Goal: Task Accomplishment & Management: Manage account settings

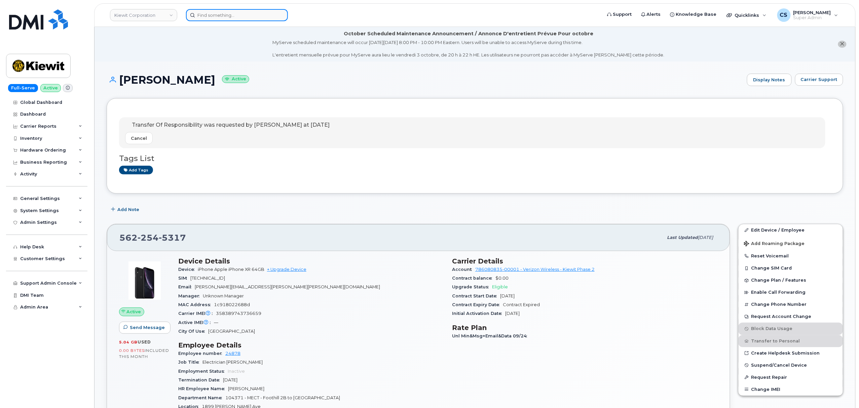
click at [242, 18] on input at bounding box center [237, 15] width 102 height 12
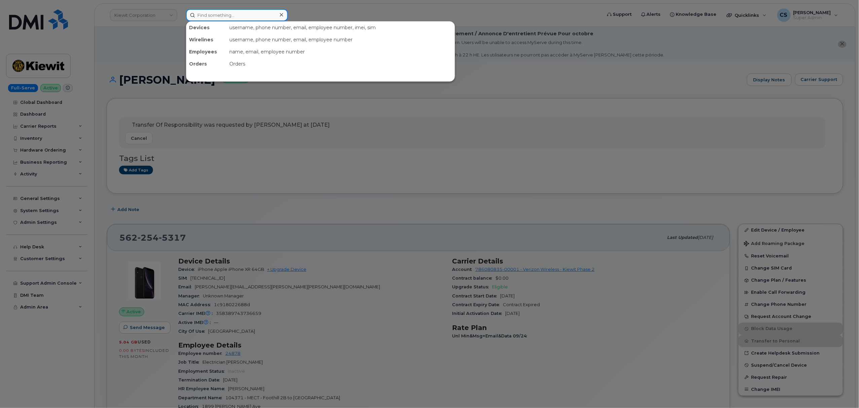
click at [242, 18] on input at bounding box center [237, 15] width 102 height 12
paste input "4806400718"
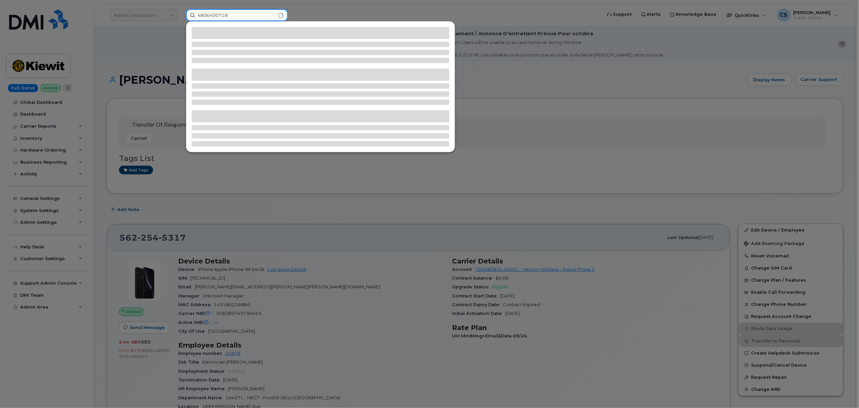
type input "4806400718"
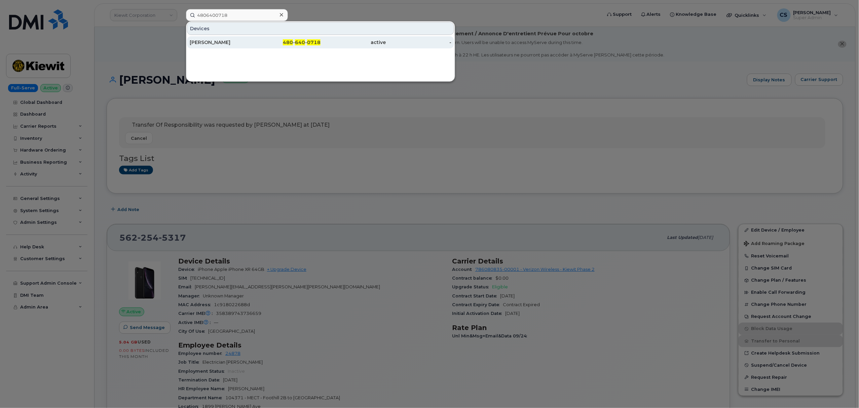
click at [311, 41] on span "0718" at bounding box center [313, 42] width 13 height 6
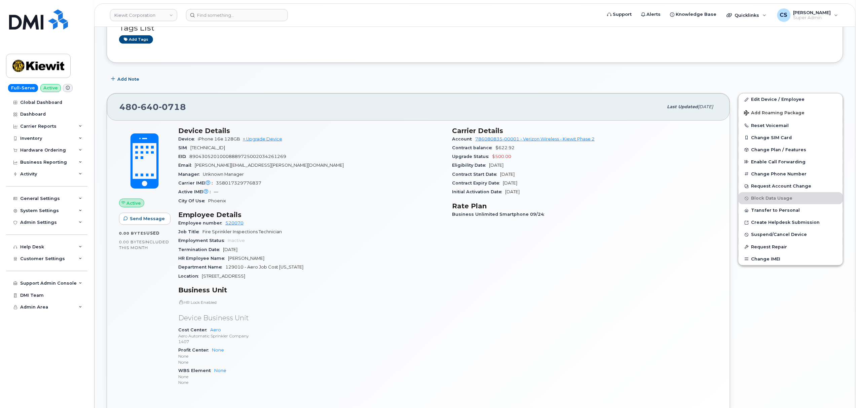
scroll to position [224, 0]
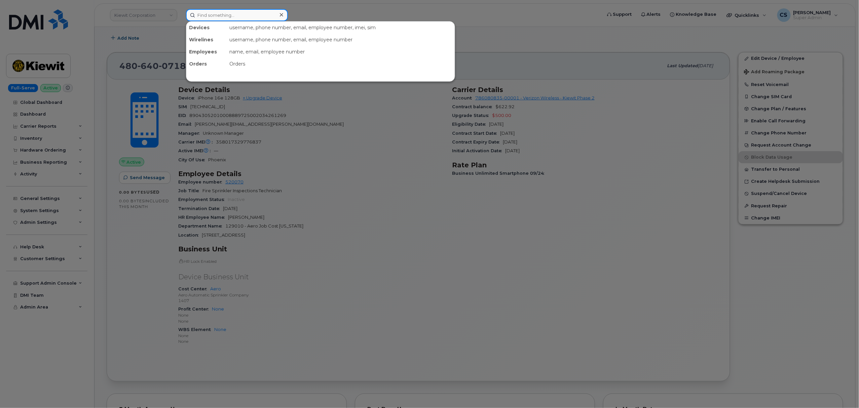
click at [243, 16] on input at bounding box center [237, 15] width 102 height 12
paste input "302520"
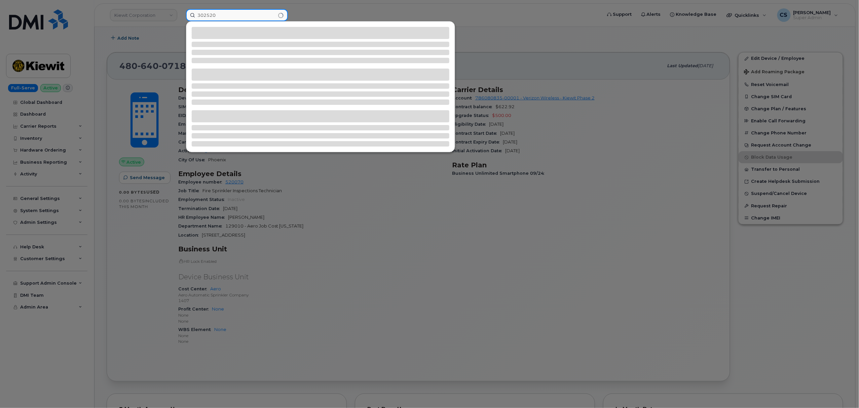
type input "302520"
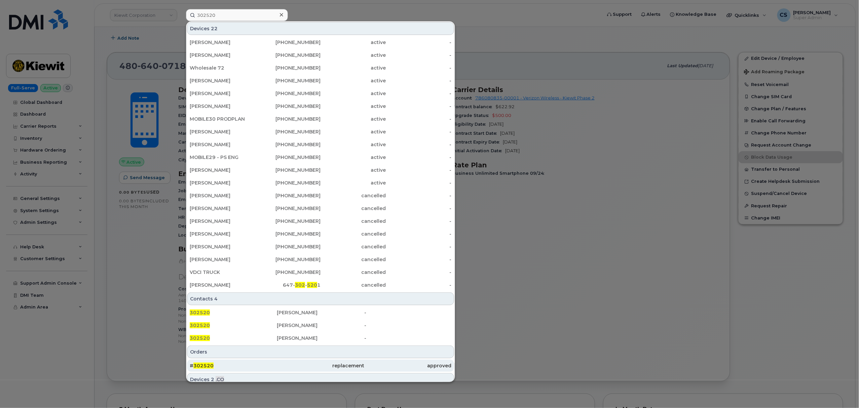
click at [198, 365] on span "302520" at bounding box center [203, 366] width 20 height 6
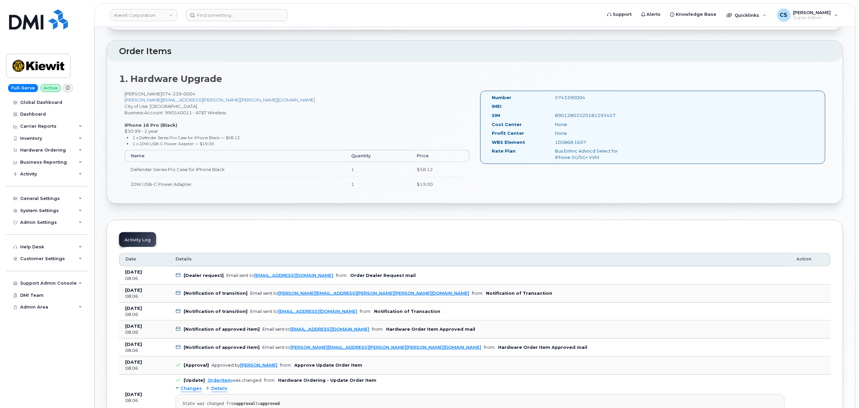
scroll to position [224, 0]
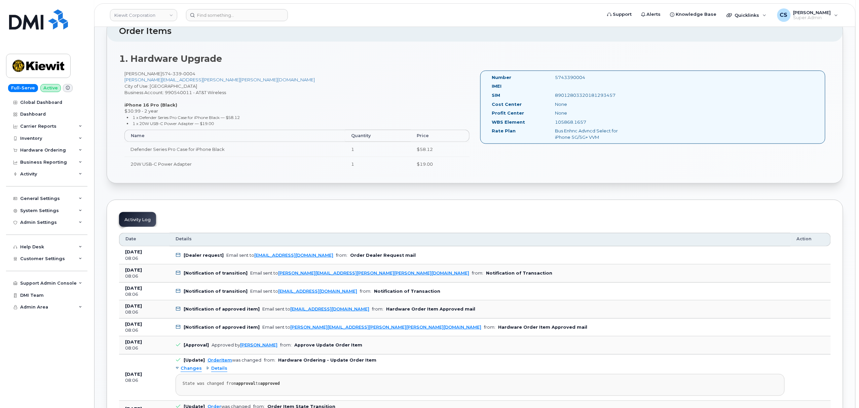
click at [570, 76] on div "5743390004" at bounding box center [594, 77] width 89 height 6
copy div "5743390004"
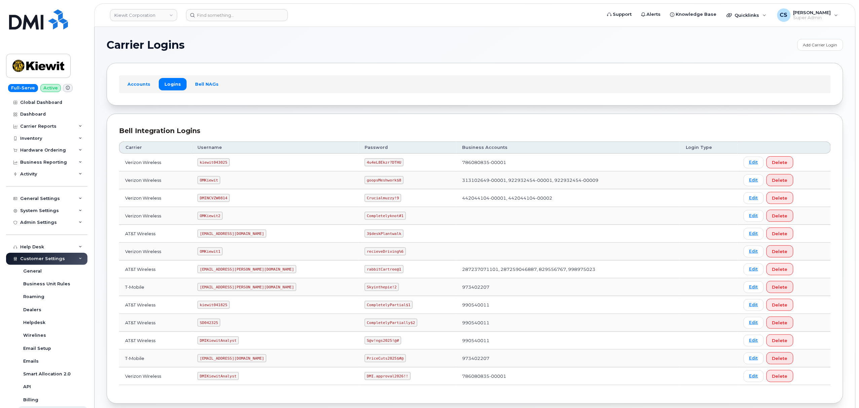
click at [218, 327] on code "SD042325" at bounding box center [208, 323] width 23 height 8
copy code "SD042325"
drag, startPoint x: 381, startPoint y: 325, endPoint x: 336, endPoint y: 323, distance: 45.1
click at [365, 323] on code "CompletelyPartially$2" at bounding box center [391, 323] width 53 height 8
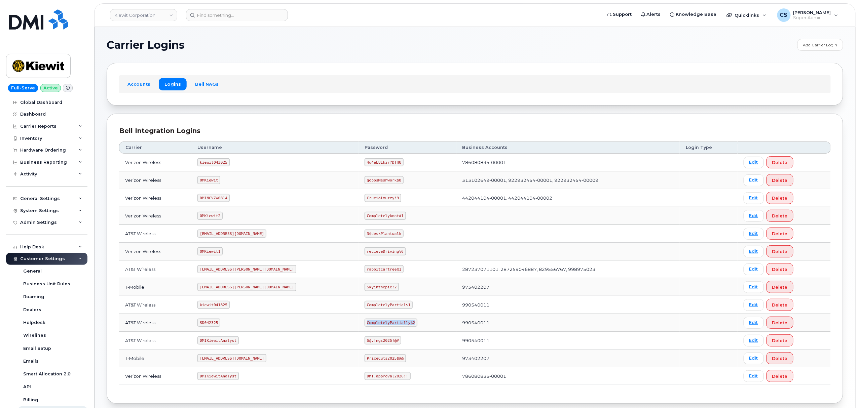
copy code "CompletelyPartially$2"
click at [229, 290] on code "ms-kiewit@dminc.com" at bounding box center [246, 287] width 99 height 8
copy code "ms-kiewit@dminc.com"
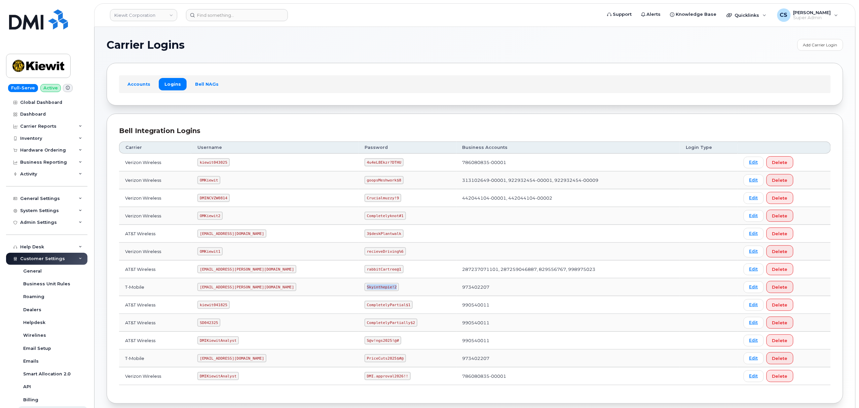
drag, startPoint x: 364, startPoint y: 290, endPoint x: 335, endPoint y: 289, distance: 28.3
click at [365, 289] on code "Skyinthepie!2" at bounding box center [382, 287] width 34 height 8
copy code "Skyinthepie!2"
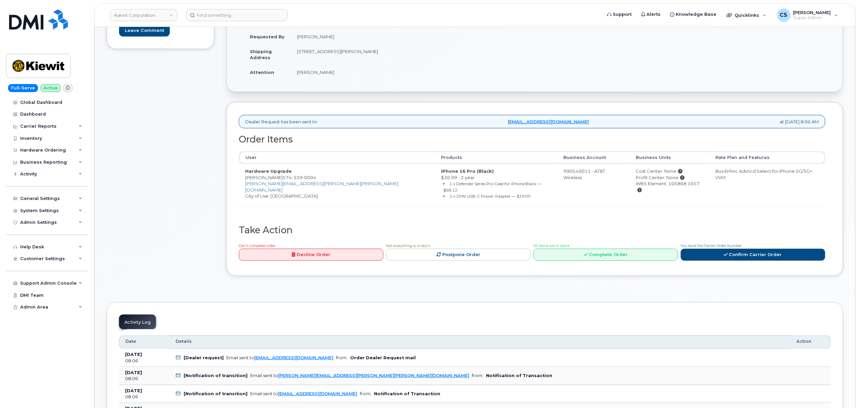
scroll to position [224, 0]
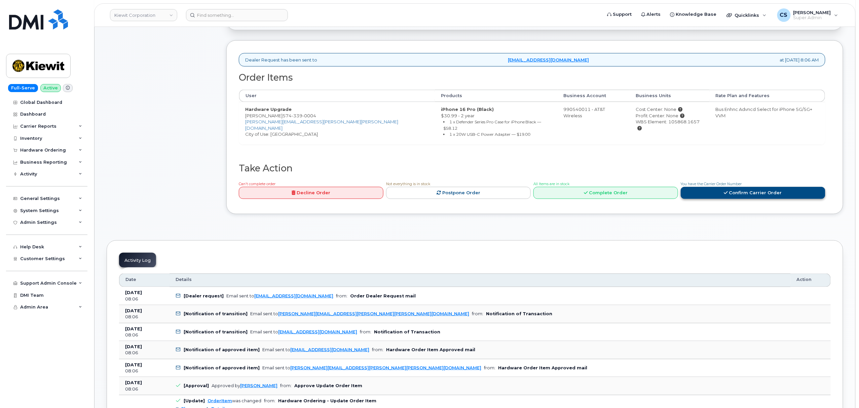
click at [722, 188] on link "Confirm Carrier Order" at bounding box center [753, 193] width 145 height 12
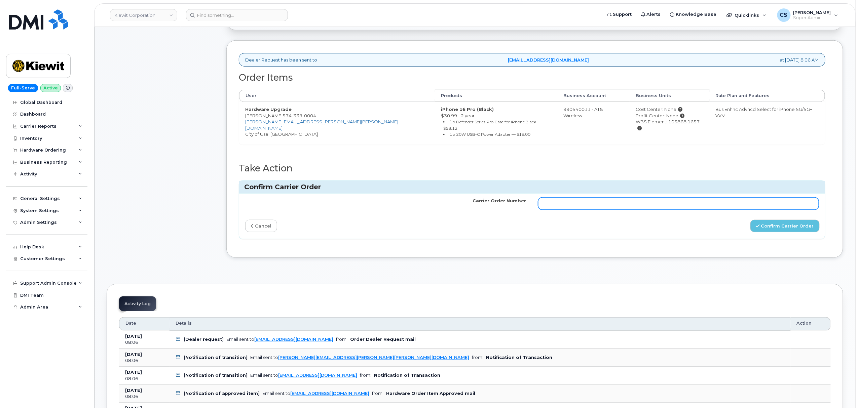
click at [622, 198] on input "Carrier Order Number" at bounding box center [678, 204] width 281 height 12
paste input "10-173355473593926"
type input "10-173355473593926"
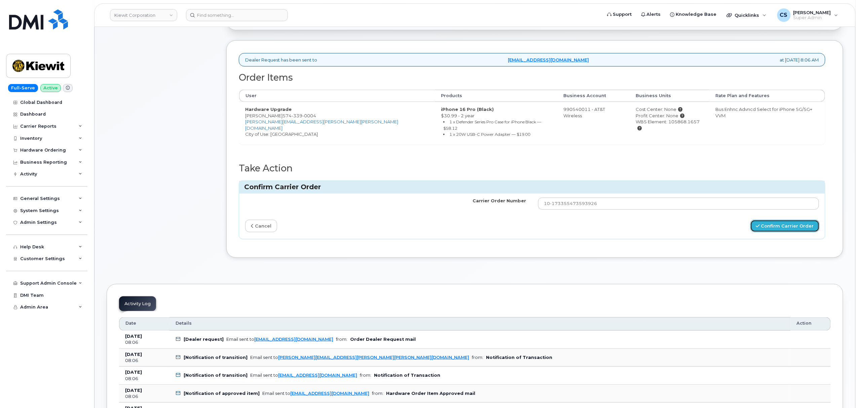
click at [768, 223] on button "Confirm Carrier Order" at bounding box center [784, 226] width 69 height 12
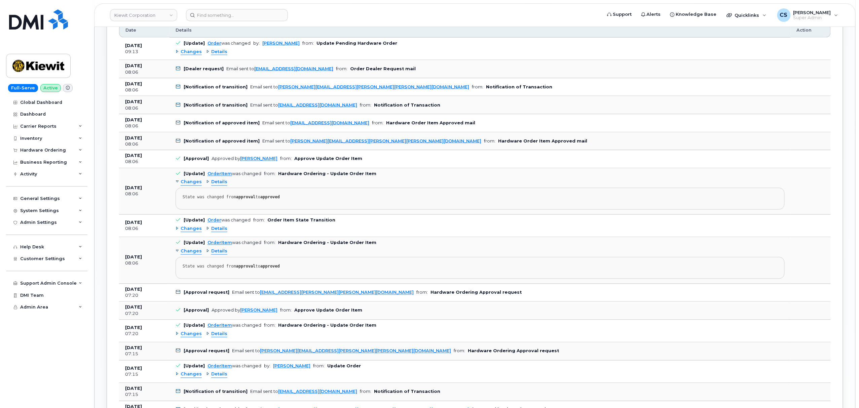
scroll to position [179, 0]
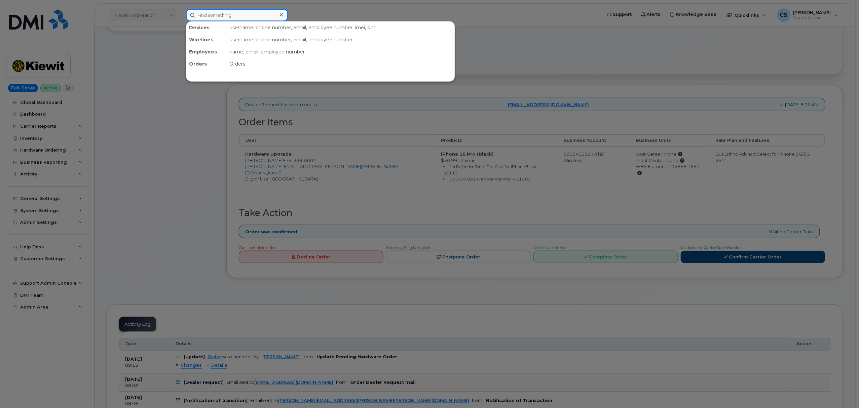
click at [248, 14] on input at bounding box center [237, 15] width 102 height 12
paste input "302546"
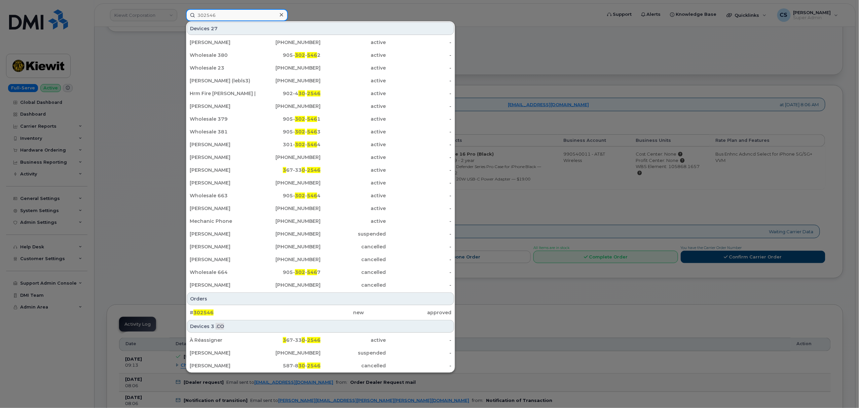
type input "302546"
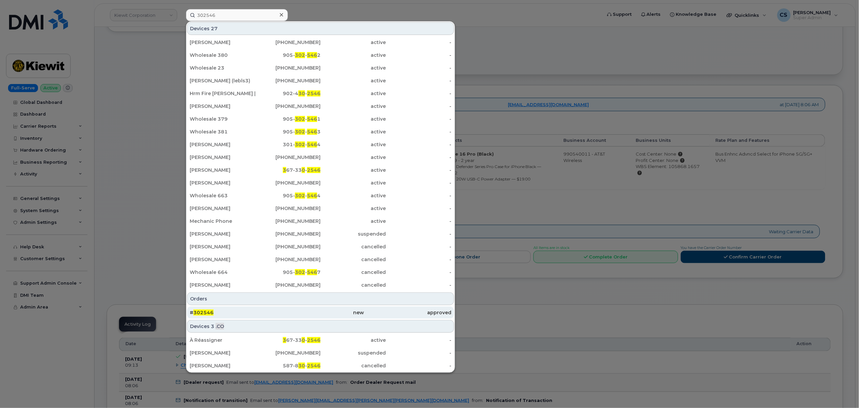
click at [204, 311] on span "302546" at bounding box center [203, 313] width 20 height 6
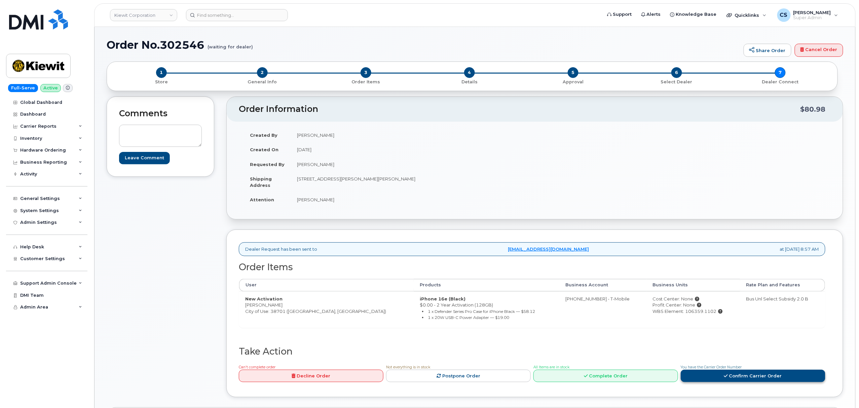
click at [721, 381] on link "Confirm Carrier Order" at bounding box center [753, 376] width 145 height 12
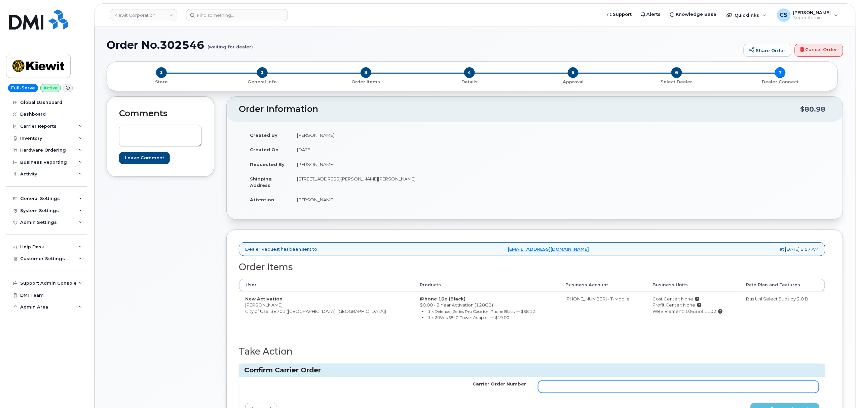
click at [664, 383] on input "Carrier Order Number" at bounding box center [678, 387] width 281 height 12
paste input "772014728"
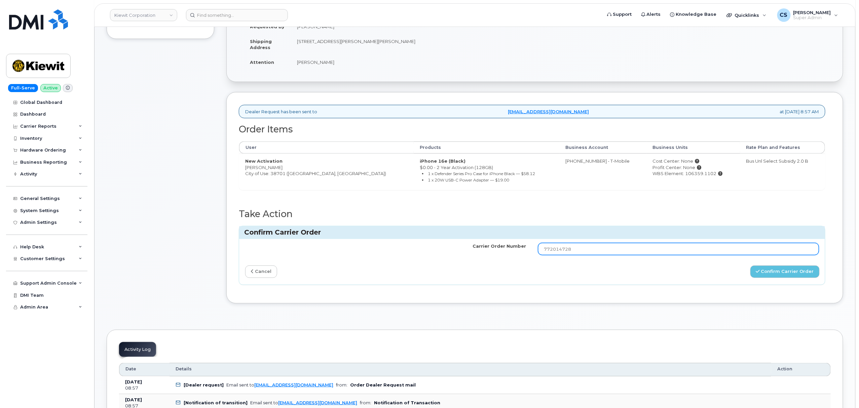
scroll to position [179, 0]
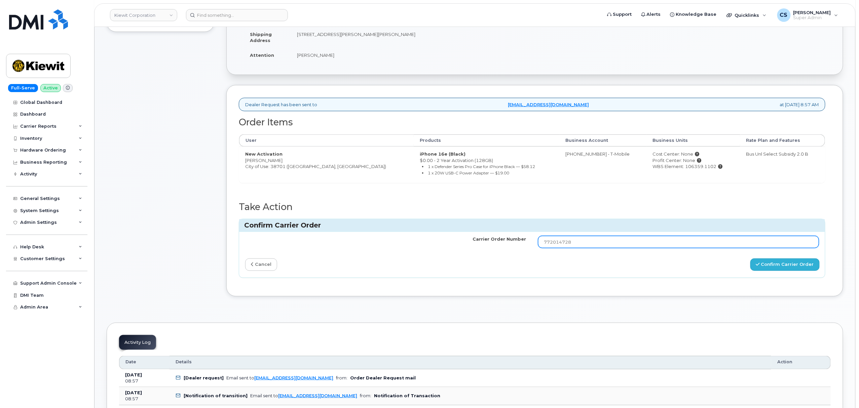
type input "772014728"
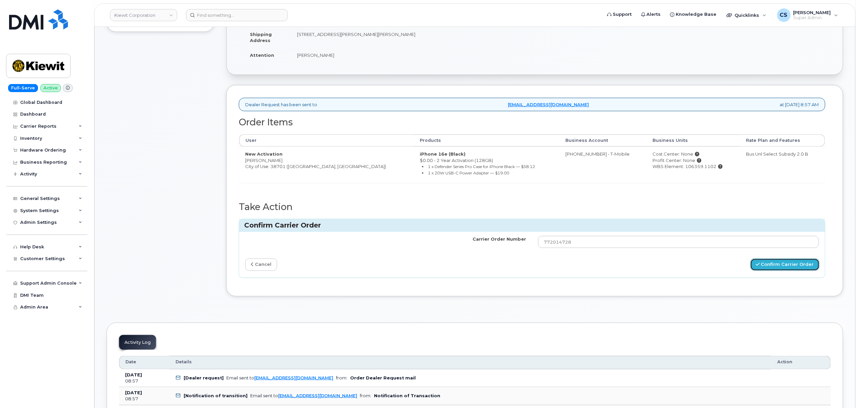
click at [770, 267] on button "Confirm Carrier Order" at bounding box center [784, 265] width 69 height 12
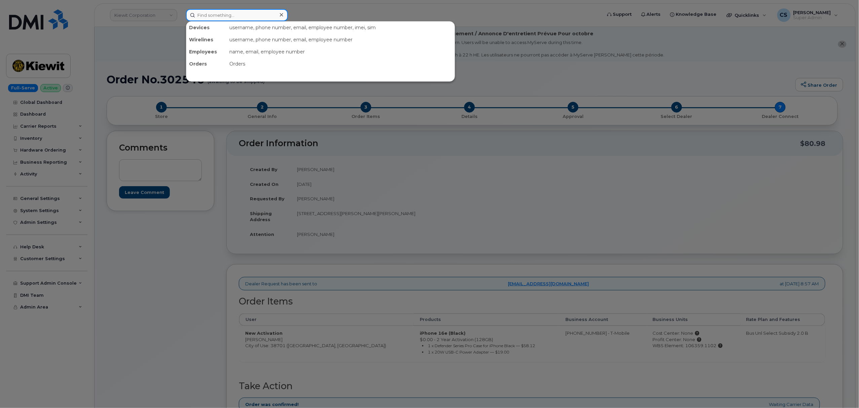
click at [229, 13] on input at bounding box center [237, 15] width 102 height 12
paste input "4694188738"
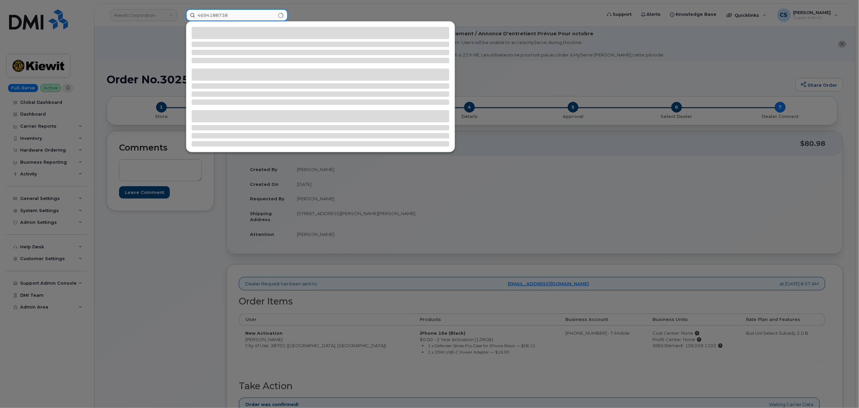
type input "4694188738"
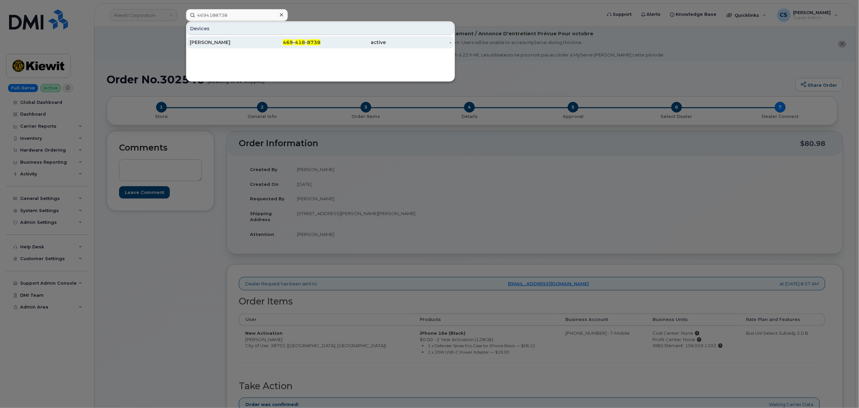
click at [309, 39] on div "469 - 418 - 8738" at bounding box center [288, 42] width 66 height 7
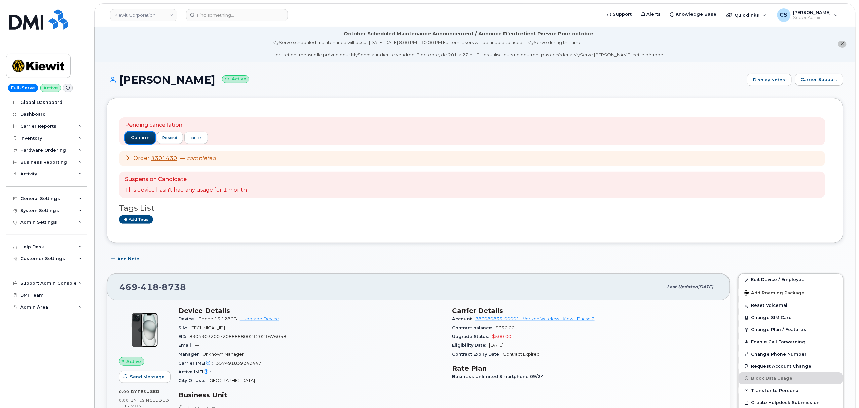
click at [135, 135] on span "confirm" at bounding box center [140, 138] width 19 height 6
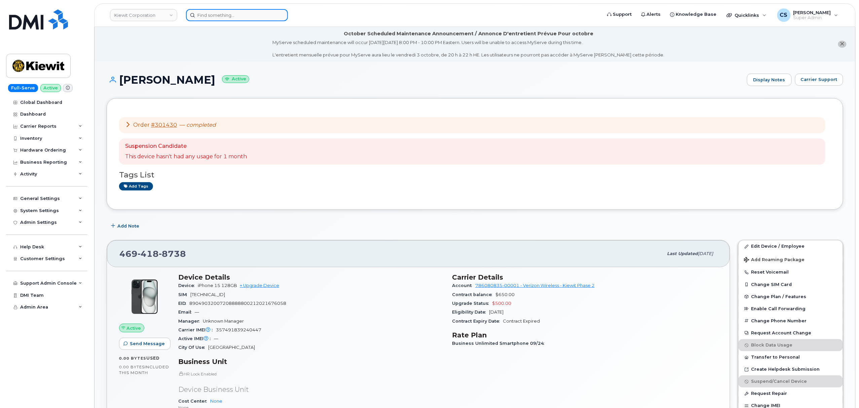
click at [242, 15] on input at bounding box center [237, 15] width 102 height 12
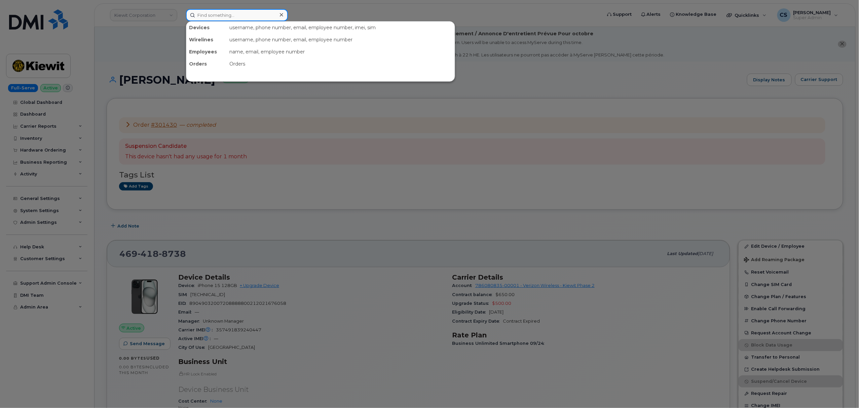
paste input "302560"
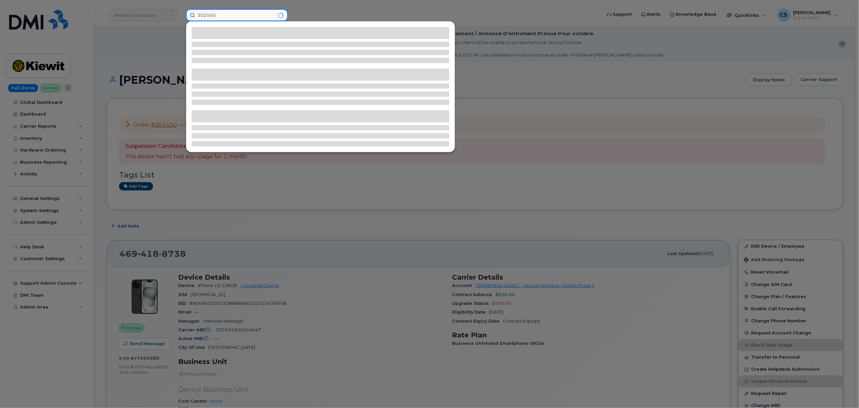
type input "302560"
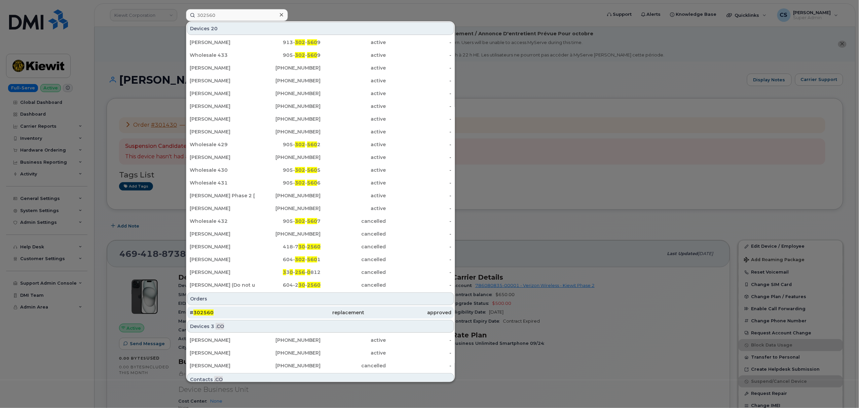
click at [205, 313] on span "302560" at bounding box center [203, 313] width 20 height 6
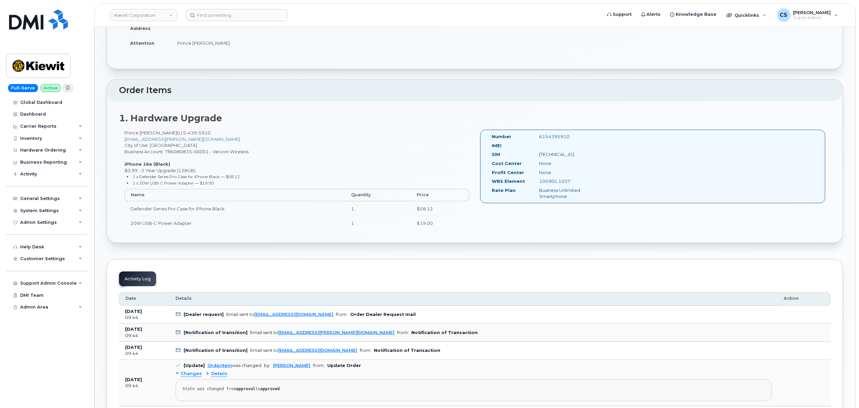
scroll to position [135, 0]
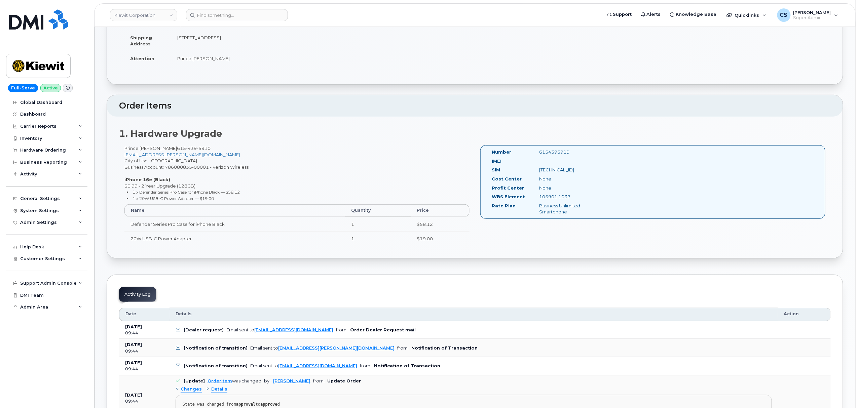
click at [554, 154] on div "6154395910" at bounding box center [567, 152] width 67 height 6
copy div "6154395910"
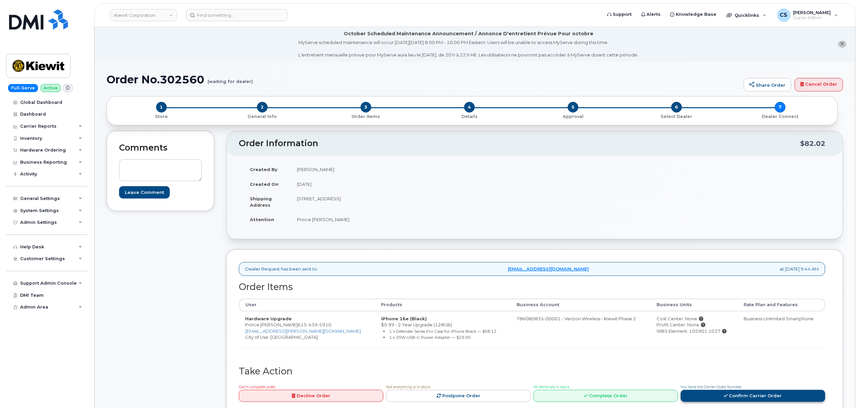
click at [723, 399] on link "Confirm Carrier Order" at bounding box center [753, 396] width 145 height 12
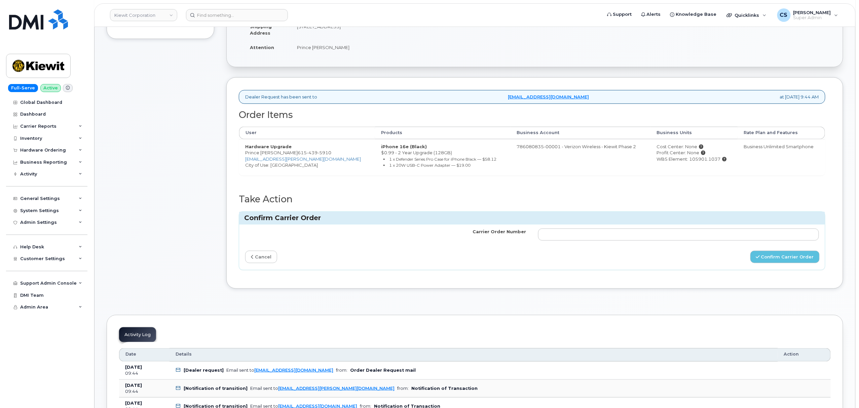
scroll to position [179, 0]
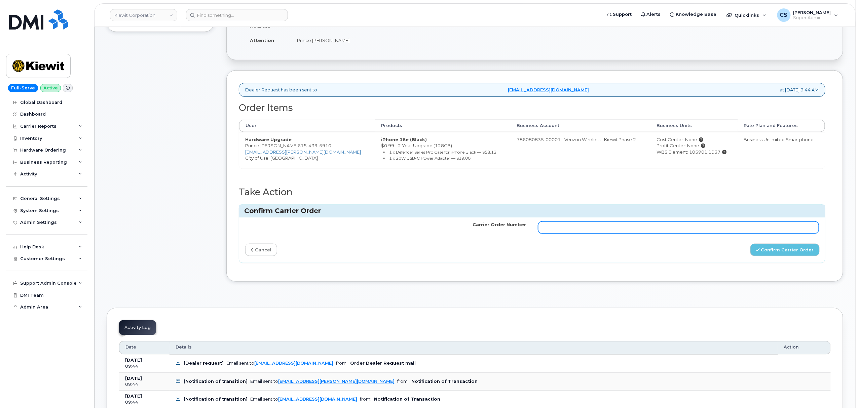
click at [588, 231] on input "Carrier Order Number" at bounding box center [678, 228] width 281 height 12
paste input "MB3000599245158"
type input "MB3000599245158"
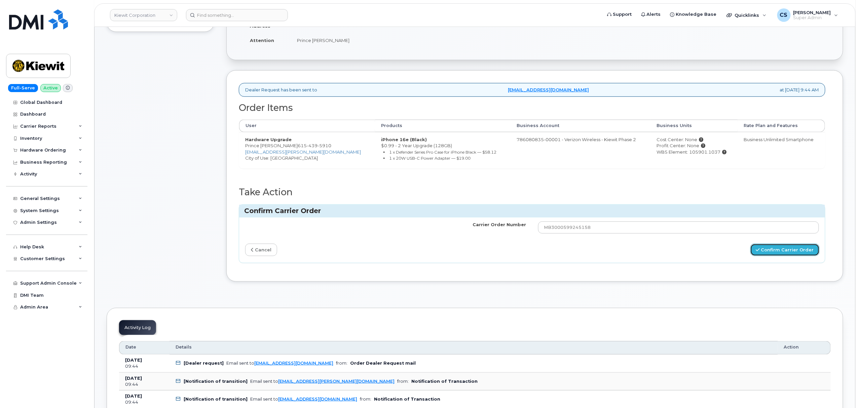
click at [763, 250] on button "Confirm Carrier Order" at bounding box center [784, 250] width 69 height 12
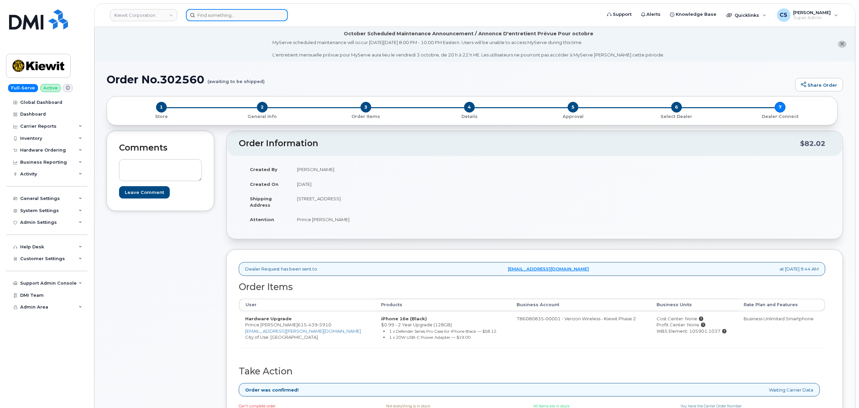
click at [220, 15] on input at bounding box center [237, 15] width 102 height 12
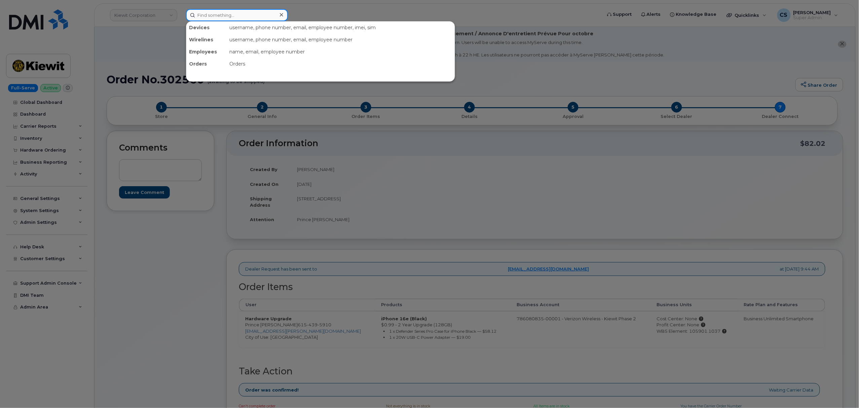
paste input "302538"
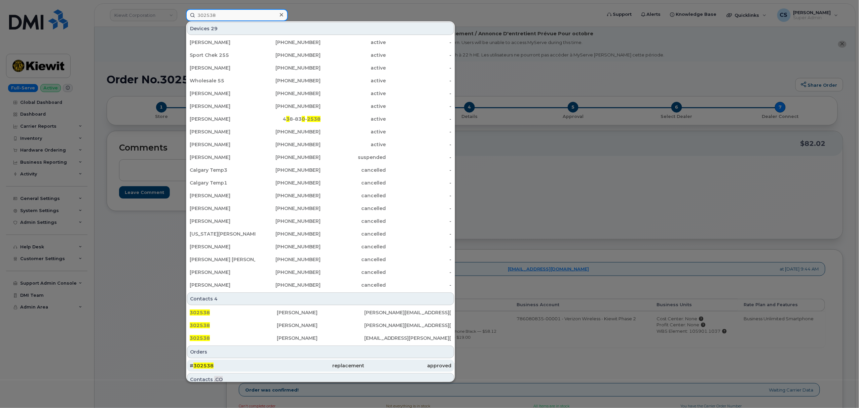
type input "302538"
click at [204, 366] on span "302538" at bounding box center [203, 366] width 20 height 6
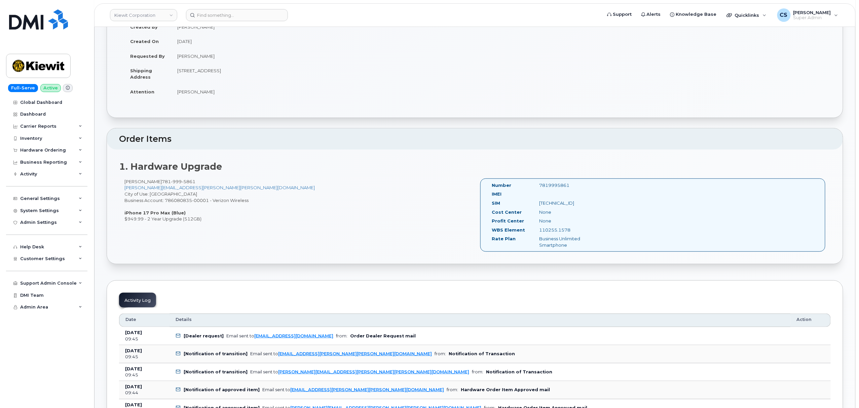
scroll to position [135, 0]
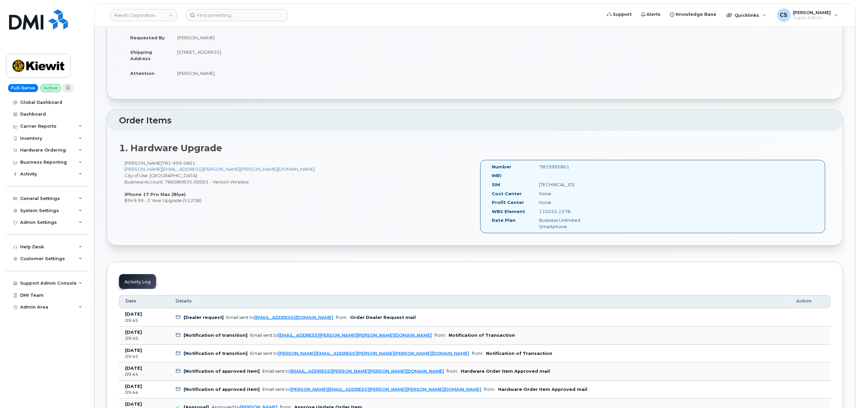
click at [553, 166] on div "7819995861" at bounding box center [567, 167] width 67 height 6
copy div "7819995861"
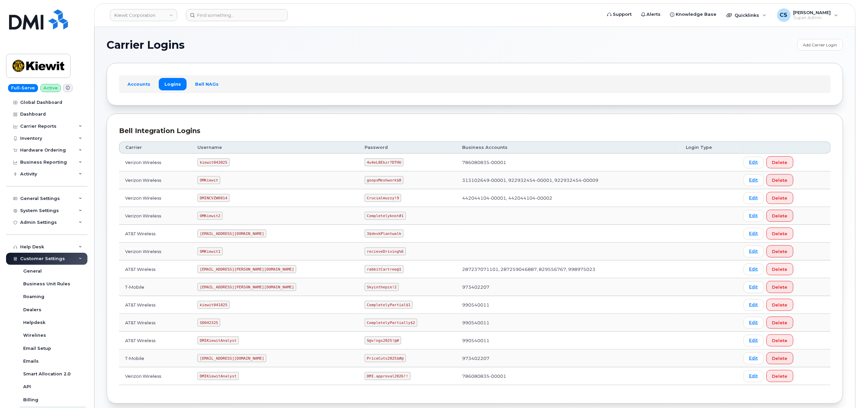
click at [223, 164] on code "kiewit043025" at bounding box center [213, 162] width 32 height 8
copy code "kiewit043025"
drag, startPoint x: 368, startPoint y: 164, endPoint x: 336, endPoint y: 161, distance: 31.8
click at [365, 161] on code "4u4eL8Ekzr?DTHU" at bounding box center [384, 162] width 39 height 8
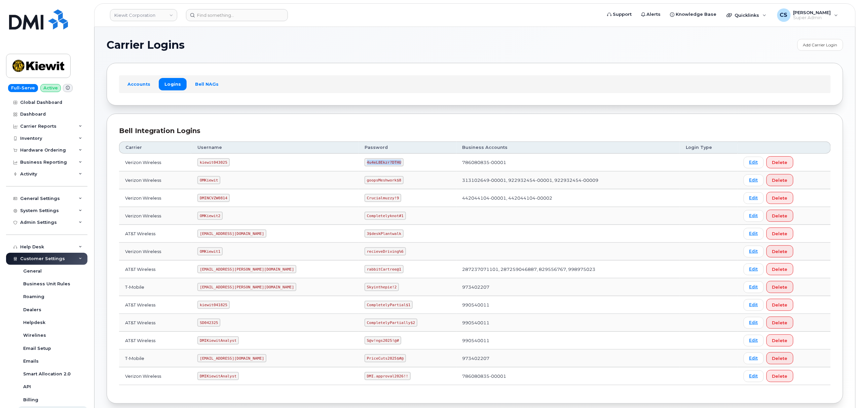
copy code "4u4eL8Ekzr?DTHU"
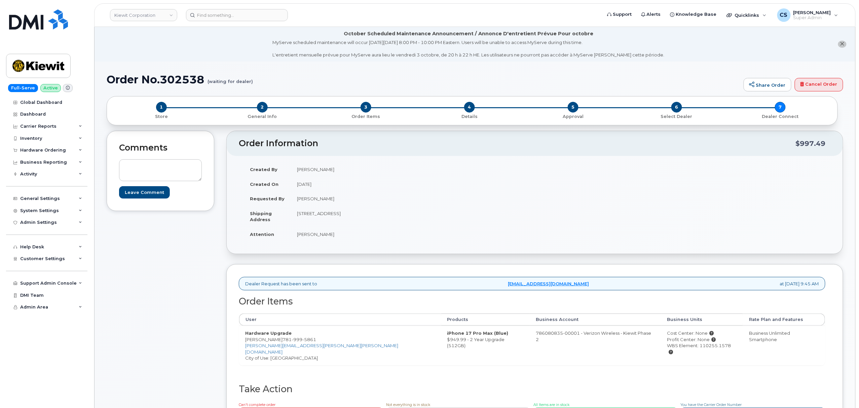
scroll to position [135, 0]
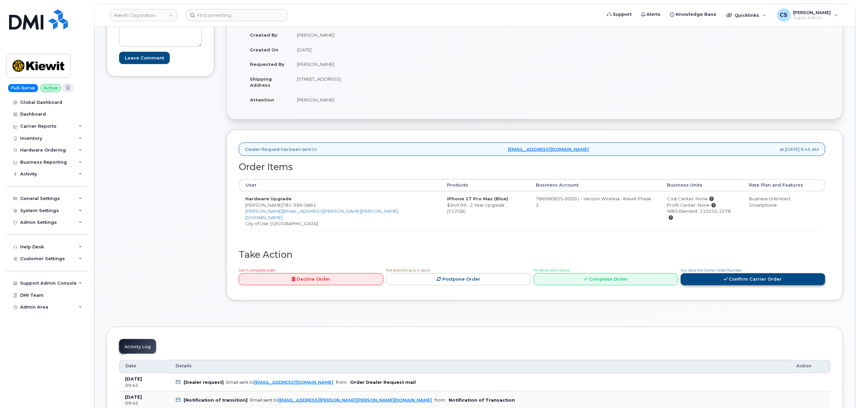
click at [708, 276] on link "Confirm Carrier Order" at bounding box center [753, 279] width 145 height 12
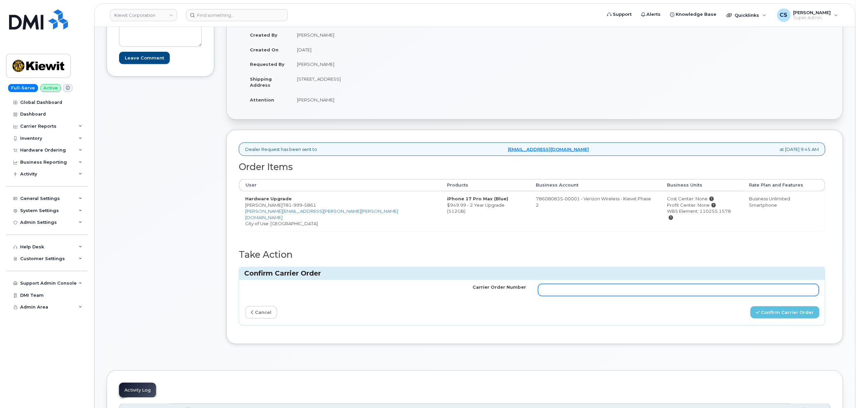
click at [587, 286] on input "Carrier Order Number" at bounding box center [678, 290] width 281 height 12
paste input "MB3000599248393"
type input "MB3000599248393"
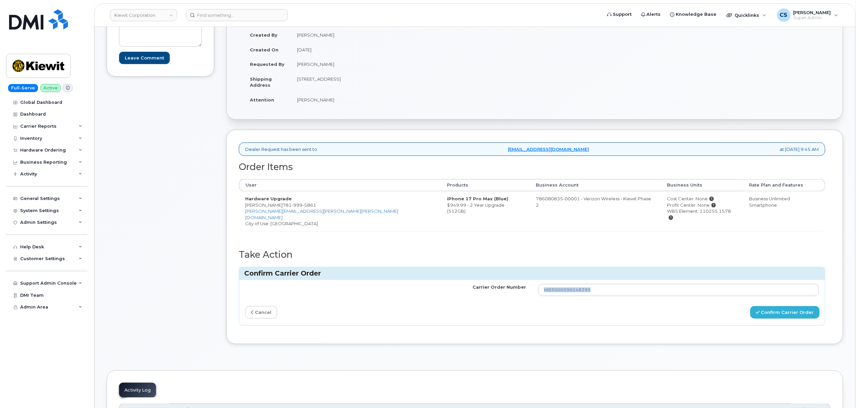
drag, startPoint x: 759, startPoint y: 295, endPoint x: 764, endPoint y: 302, distance: 8.8
click at [761, 300] on div "Carrier Order Number MB3000599248393 cancel Confirm Carrier Order" at bounding box center [532, 302] width 586 height 45
click at [767, 306] on button "Confirm Carrier Order" at bounding box center [784, 312] width 69 height 12
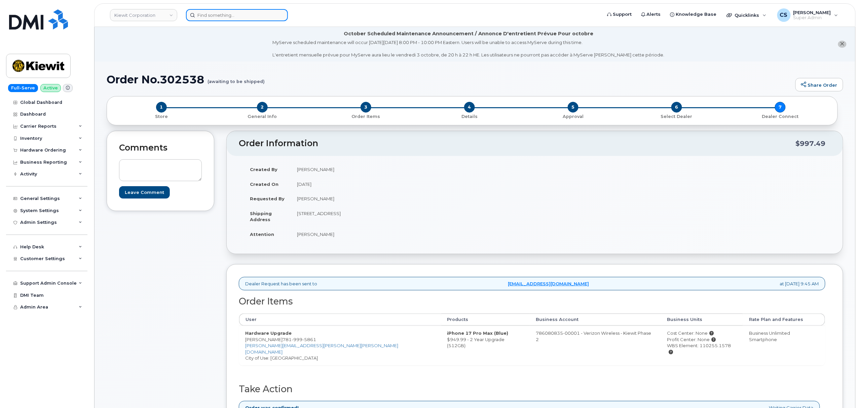
click at [243, 18] on input at bounding box center [237, 15] width 102 height 12
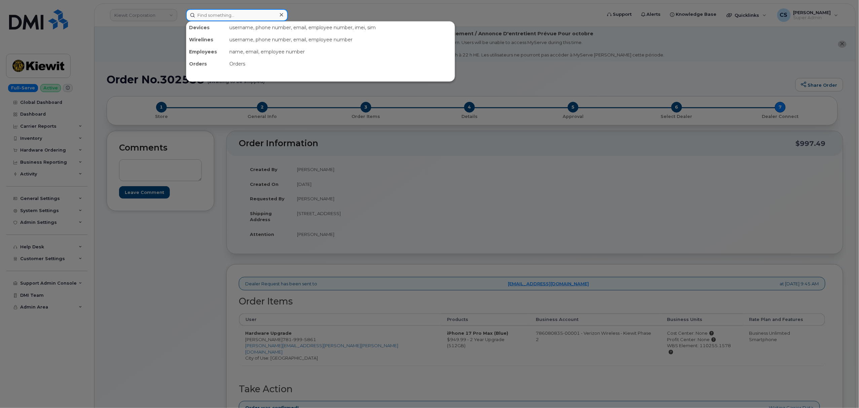
paste input "936) 537-6308"
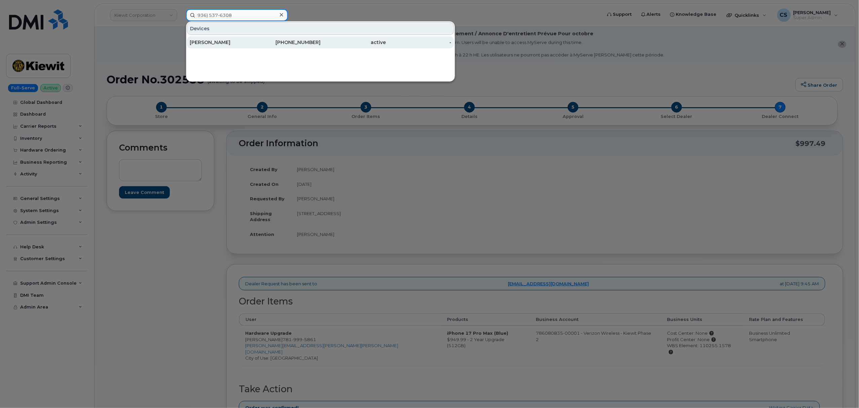
type input "936) 537-6308"
click at [298, 43] on div "936-537-6308" at bounding box center [288, 42] width 66 height 7
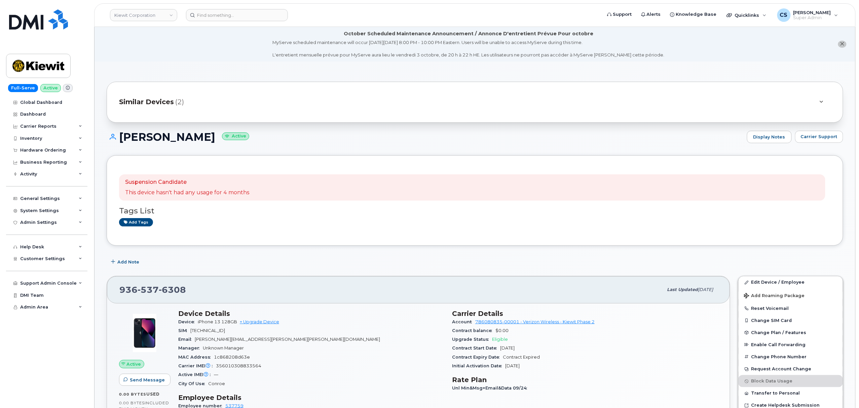
click at [154, 289] on span "537" at bounding box center [148, 290] width 21 height 10
copy span "936 537 6308"
click at [761, 283] on link "Edit Device / Employee" at bounding box center [791, 282] width 104 height 12
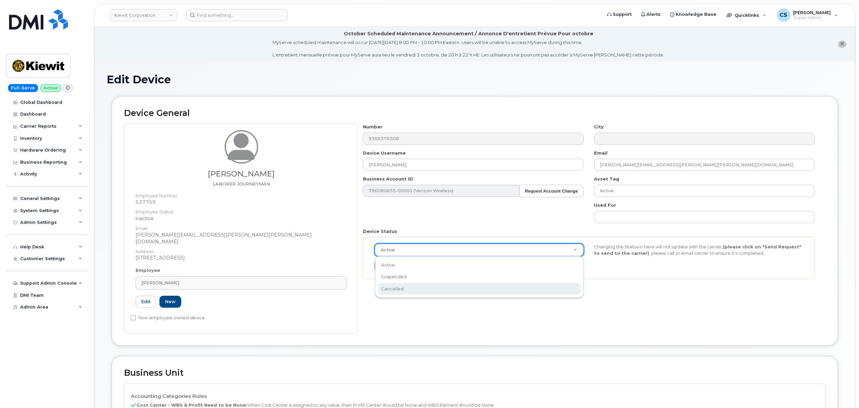
scroll to position [0, 2]
select select "cancelled"
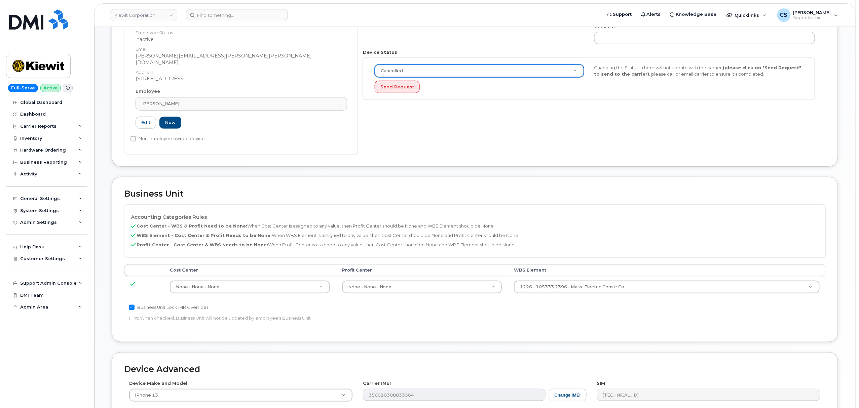
scroll to position [319, 0]
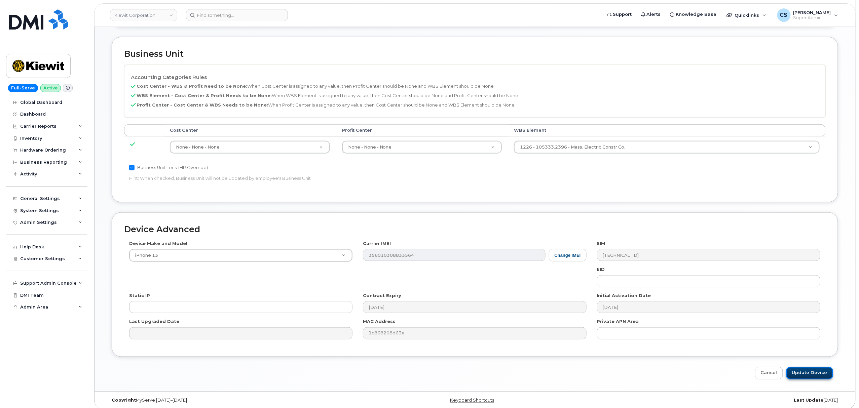
click at [808, 368] on input "Update Device" at bounding box center [809, 373] width 47 height 12
type input "Saving..."
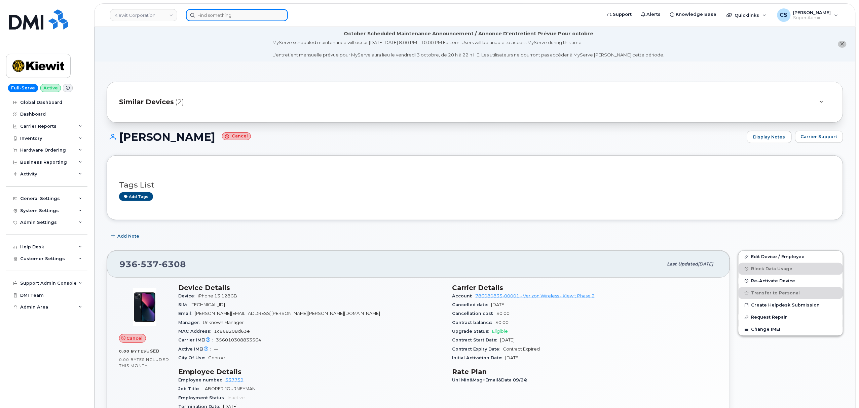
click at [225, 15] on input at bounding box center [237, 15] width 102 height 12
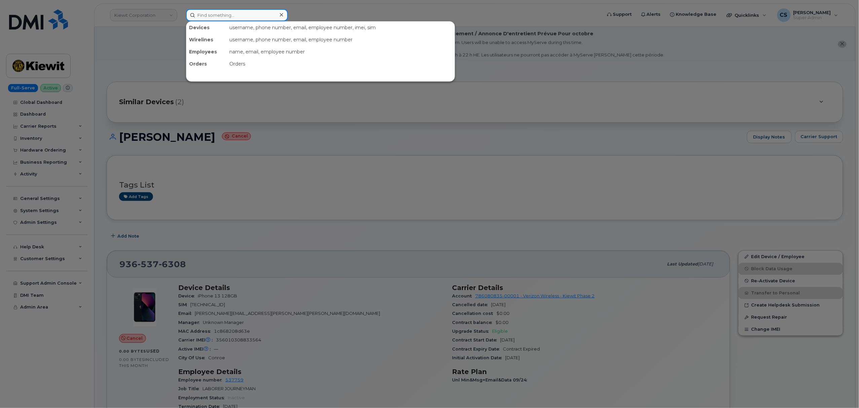
paste input "[PHONE_NUMBER]"
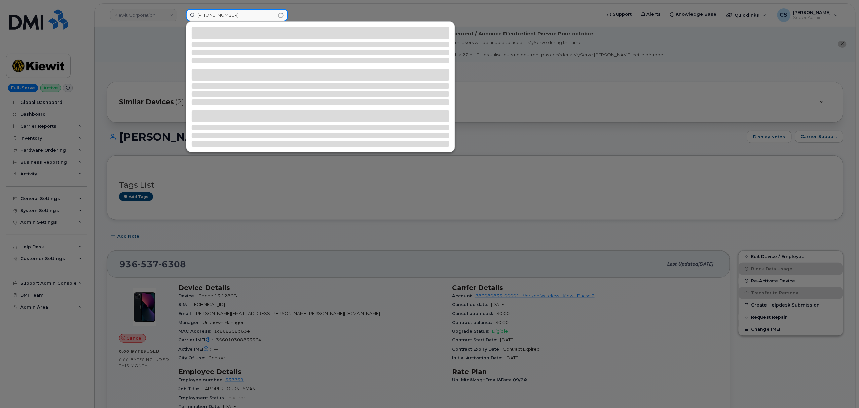
type input "[PHONE_NUMBER]"
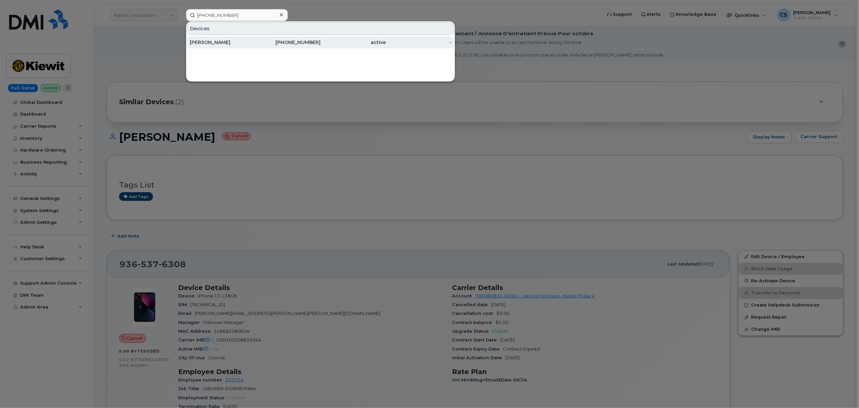
click at [306, 44] on div "[PHONE_NUMBER]" at bounding box center [288, 42] width 66 height 7
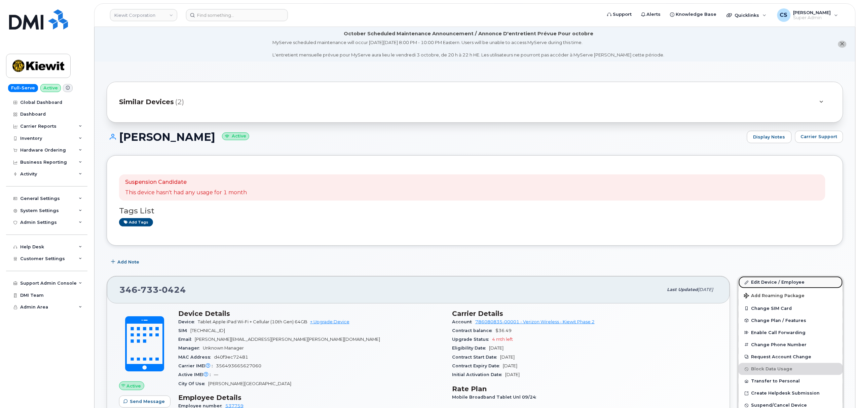
click at [768, 285] on link "Edit Device / Employee" at bounding box center [791, 282] width 104 height 12
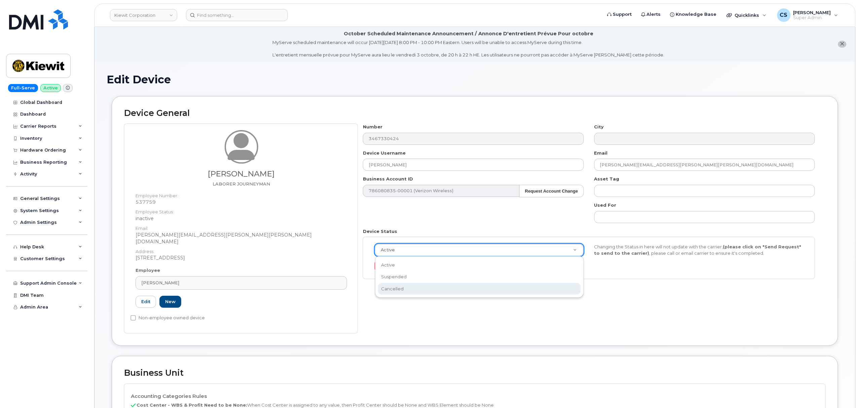
scroll to position [0, 2]
select select "cancelled"
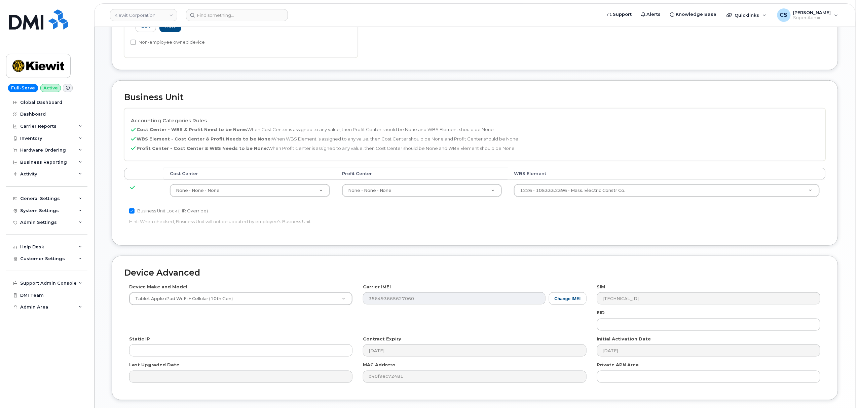
scroll to position [319, 0]
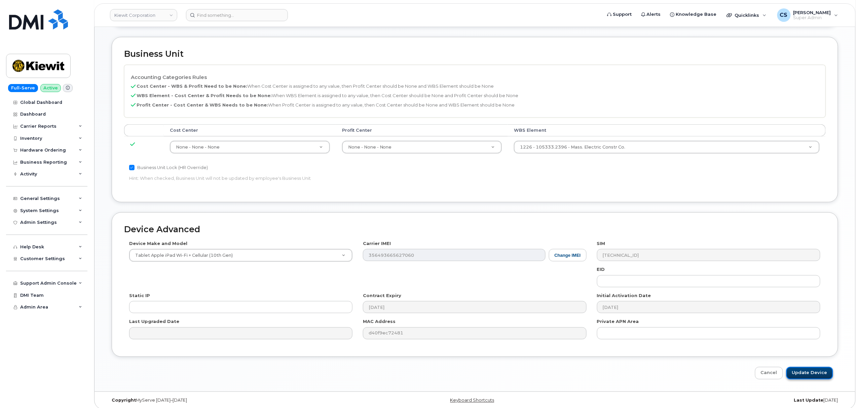
click at [816, 369] on input "Update Device" at bounding box center [809, 373] width 47 height 12
type input "Saving..."
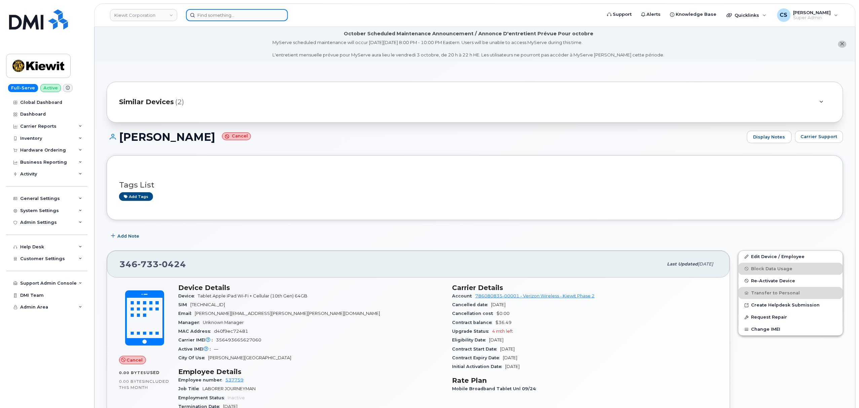
click at [225, 11] on input at bounding box center [237, 15] width 102 height 12
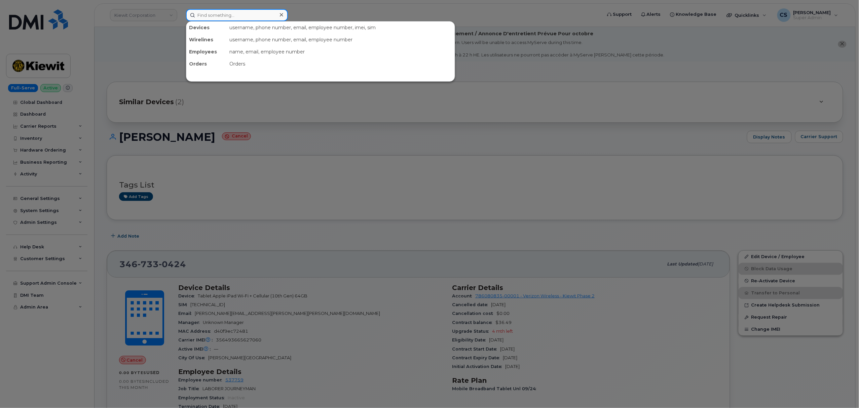
paste input "[PHONE_NUMBER]"
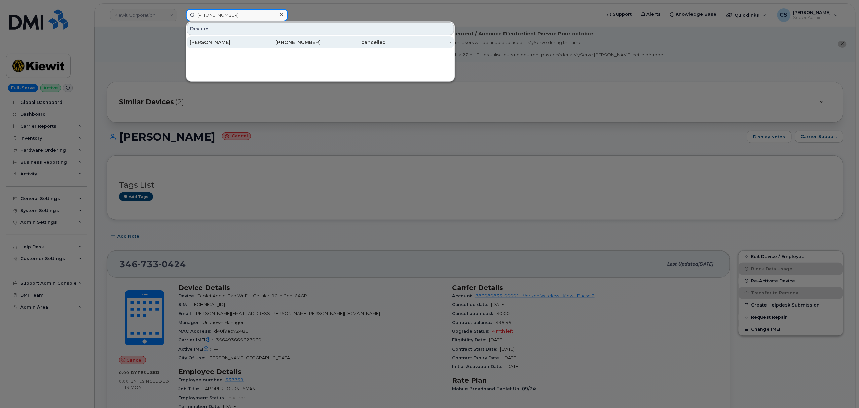
type input "[PHONE_NUMBER]"
click at [205, 42] on div "[PERSON_NAME]" at bounding box center [223, 42] width 66 height 7
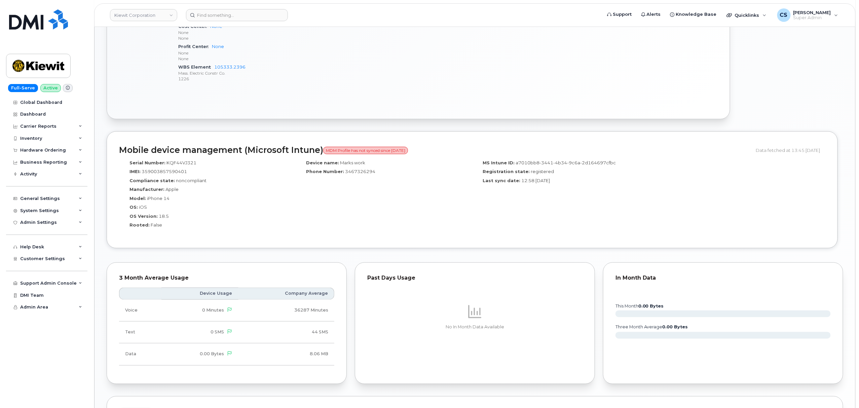
scroll to position [600, 0]
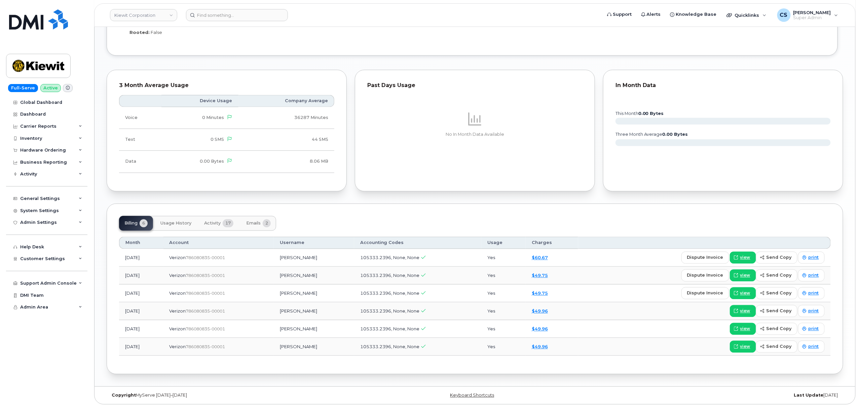
click at [212, 222] on span "Activity" at bounding box center [212, 223] width 16 height 5
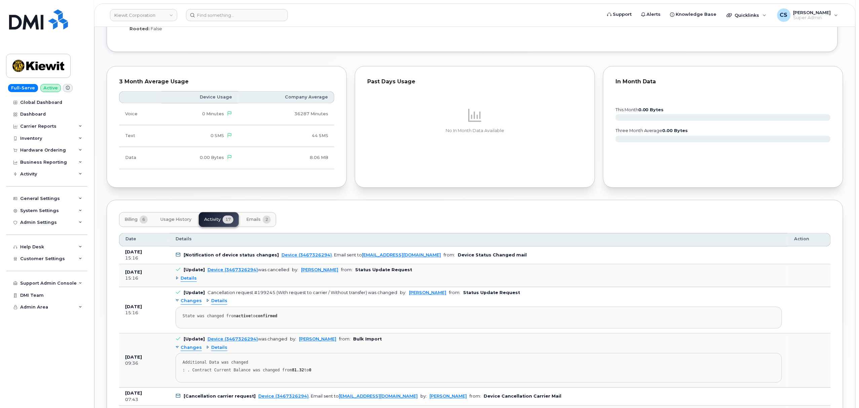
click at [187, 279] on span "Details" at bounding box center [189, 279] width 16 height 6
